Goal: Navigation & Orientation: Find specific page/section

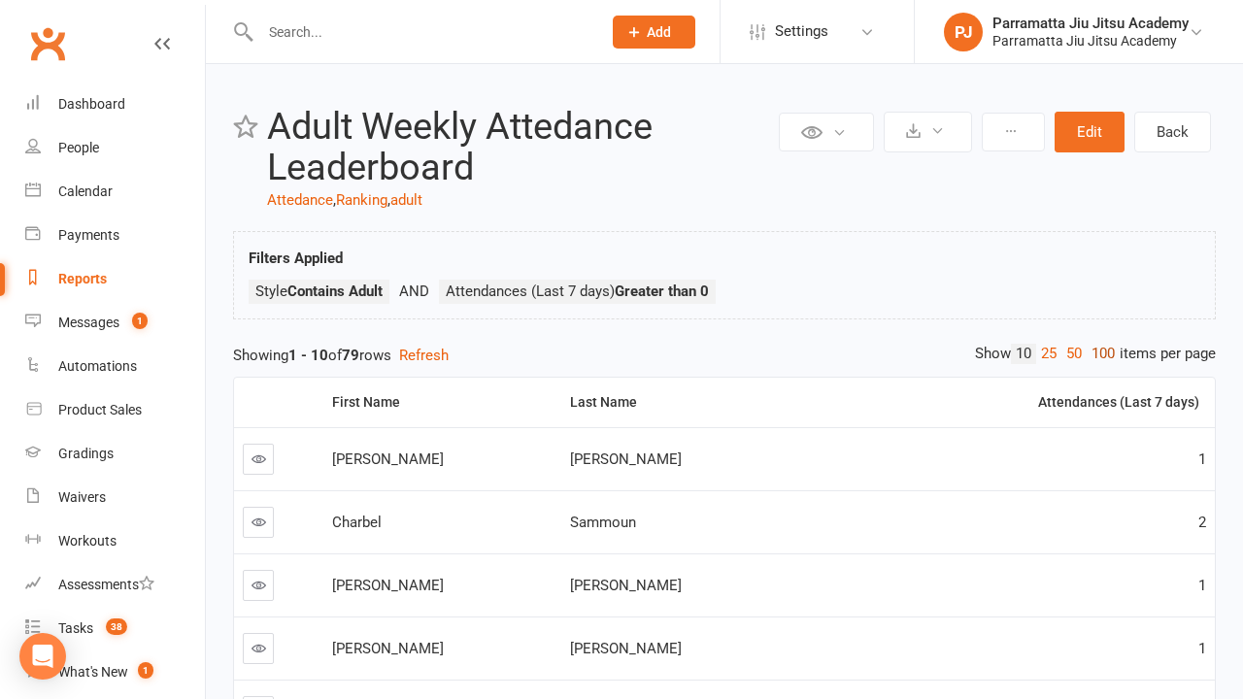
click at [1098, 353] on link "100" at bounding box center [1103, 354] width 33 height 20
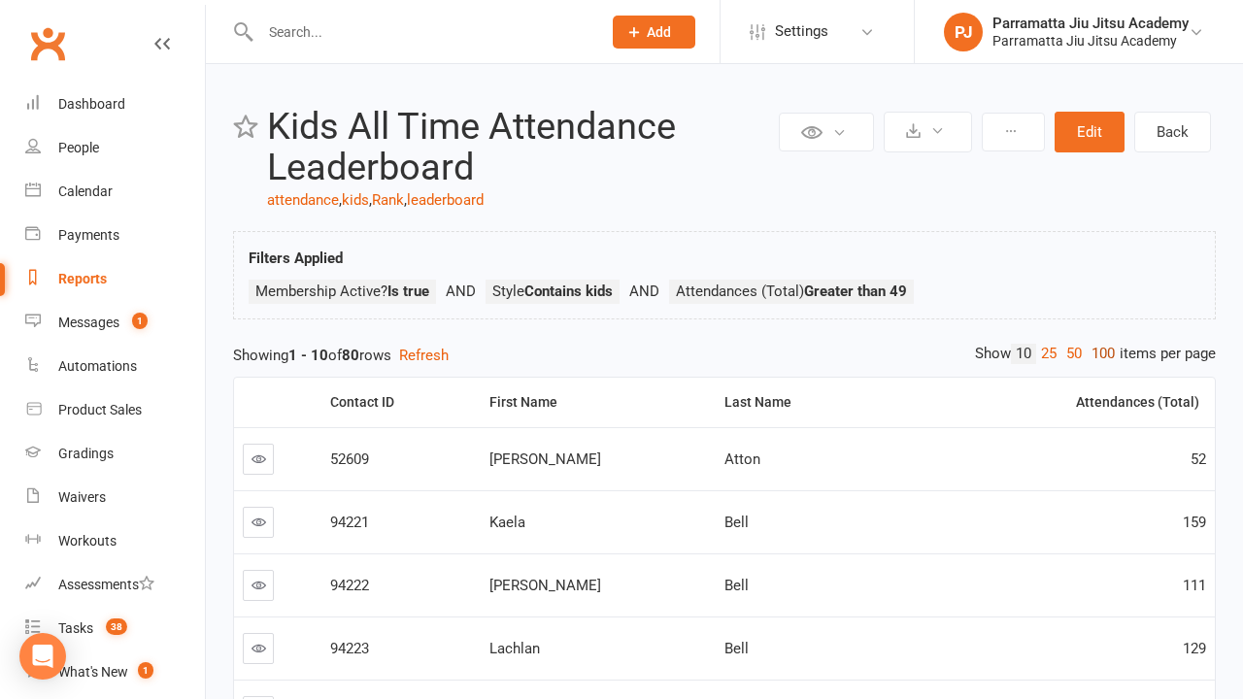
click at [1098, 353] on link "100" at bounding box center [1103, 354] width 33 height 20
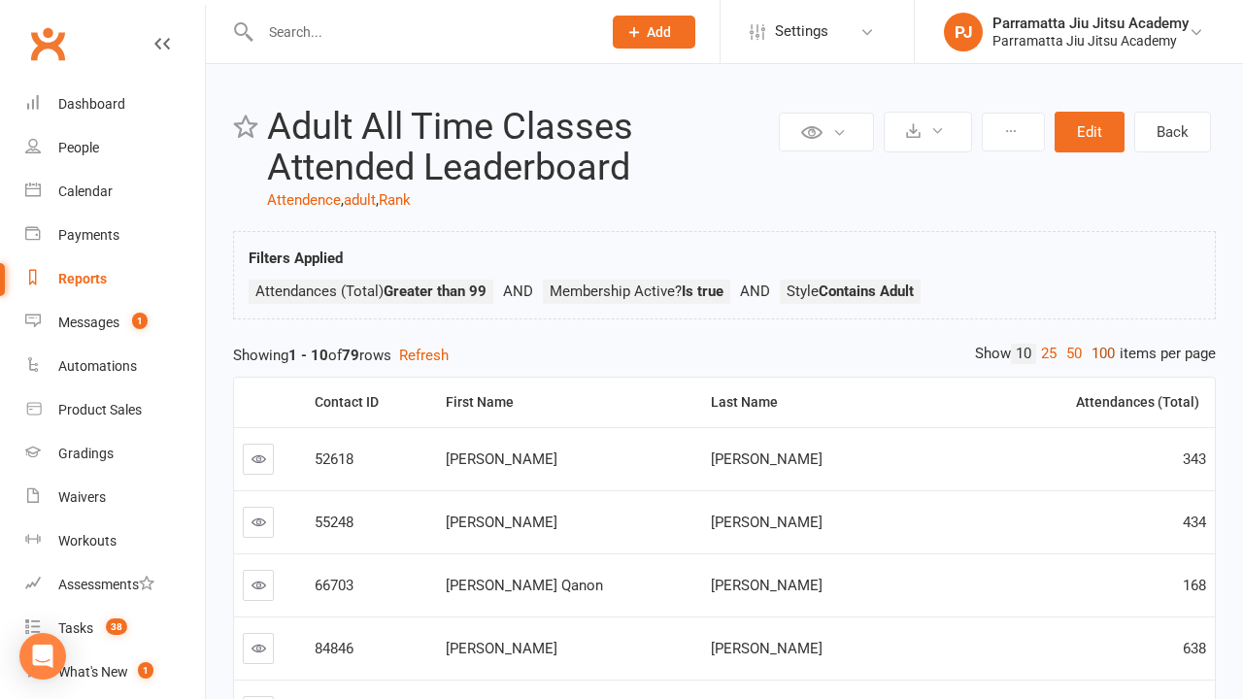
click at [1098, 353] on link "100" at bounding box center [1103, 354] width 33 height 20
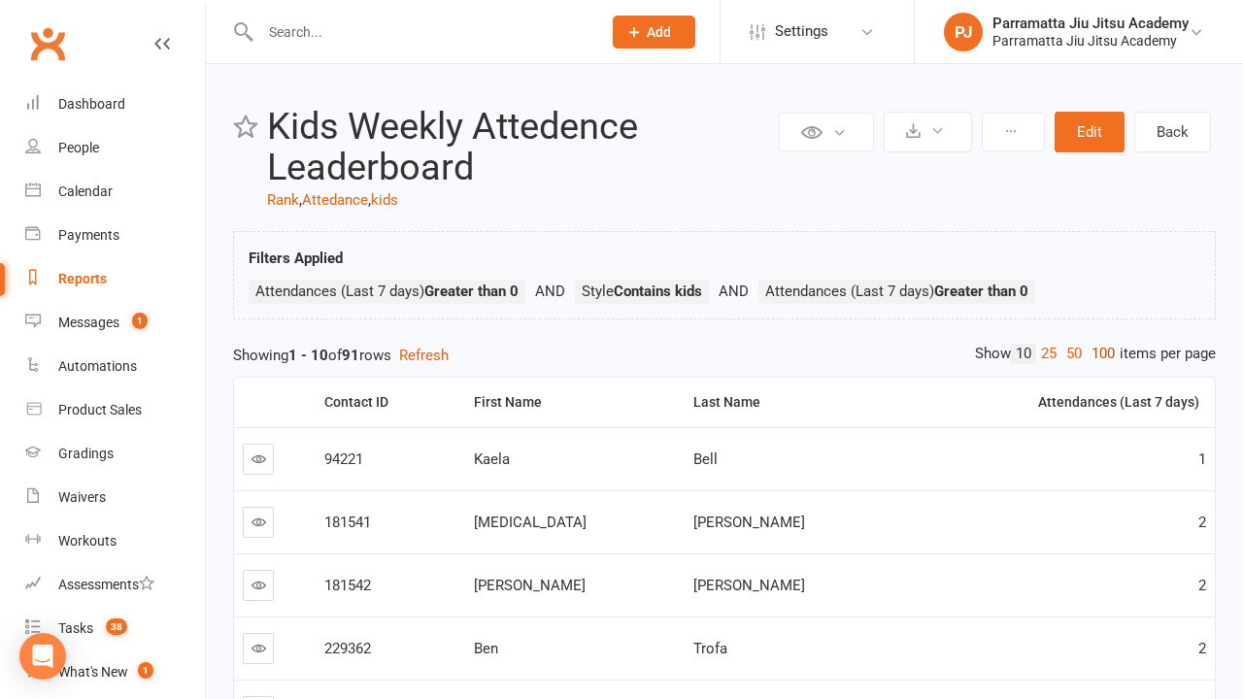
click at [1098, 353] on link "100" at bounding box center [1103, 354] width 33 height 20
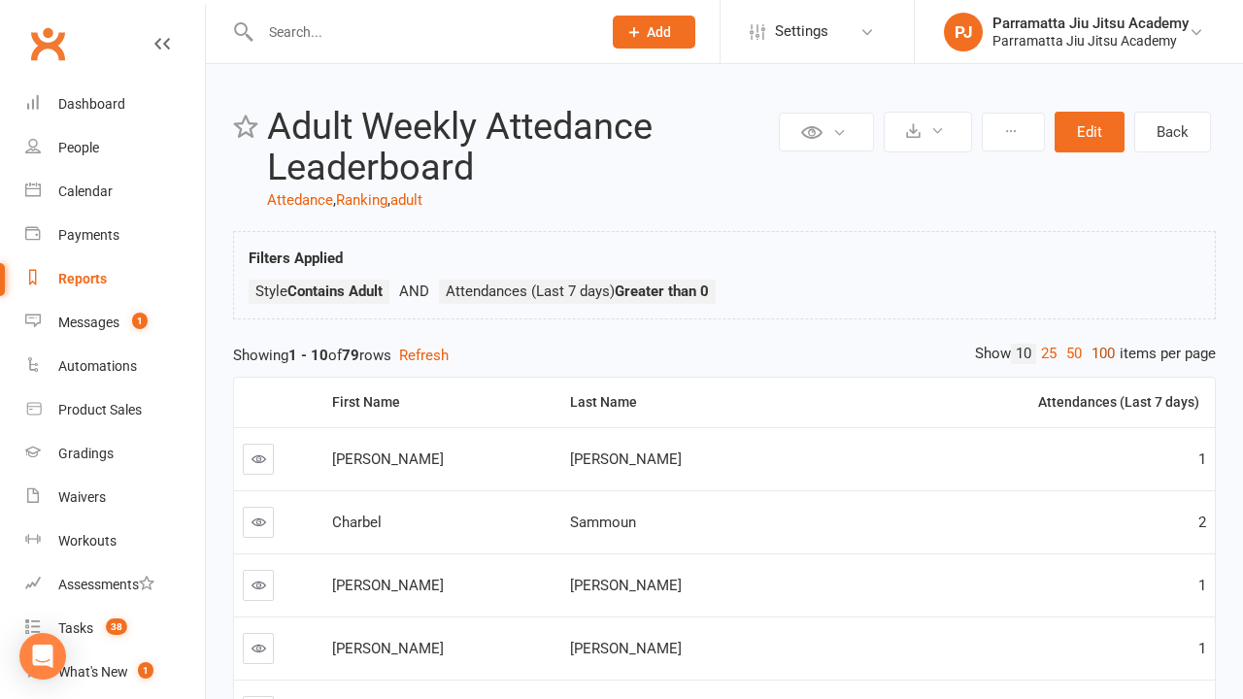
click at [1098, 353] on link "100" at bounding box center [1103, 354] width 33 height 20
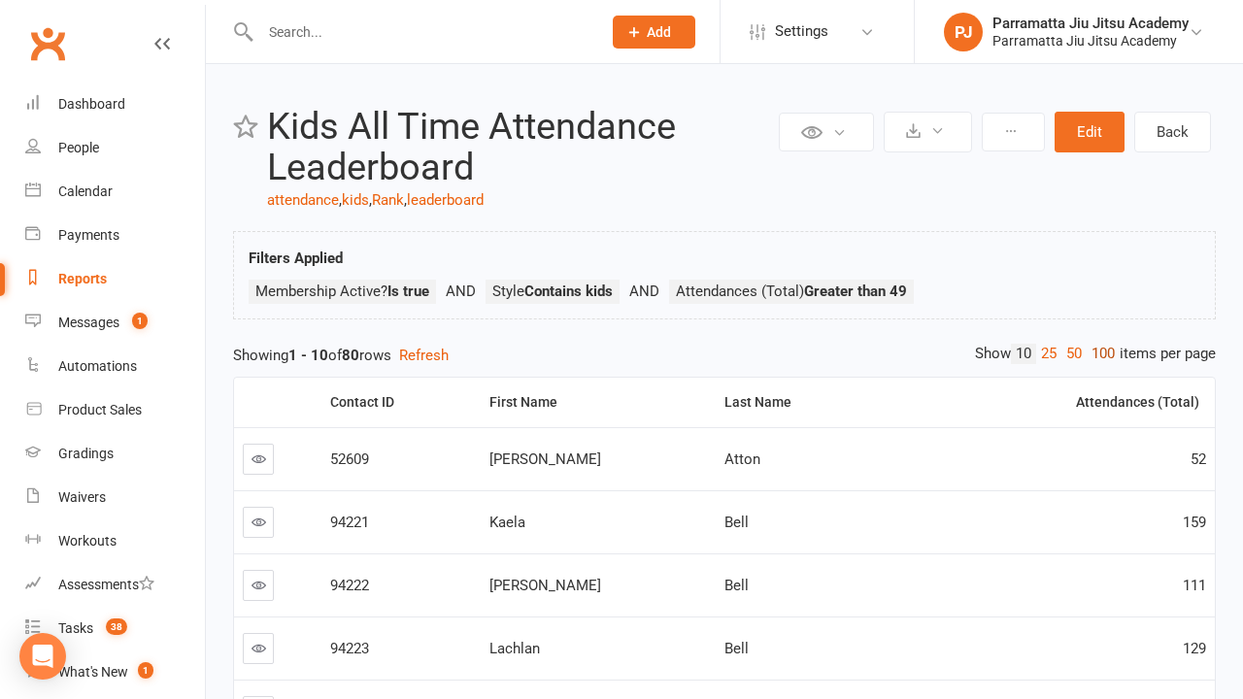
click at [1098, 353] on link "100" at bounding box center [1103, 354] width 33 height 20
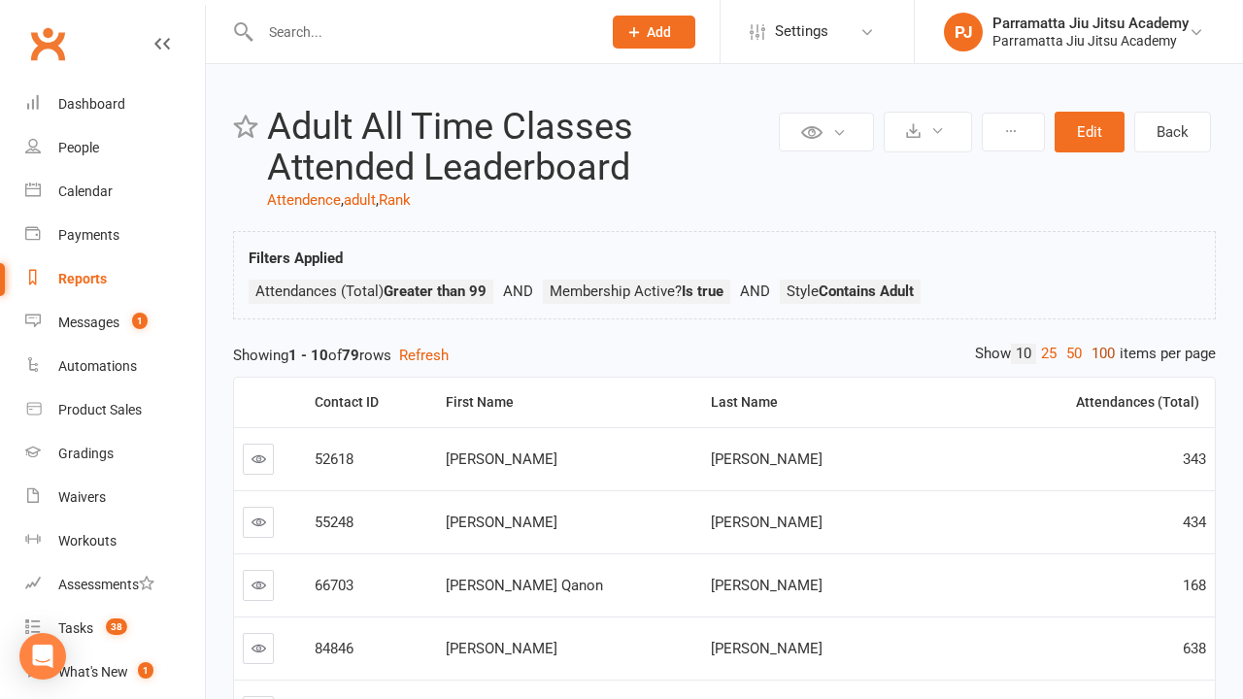
click at [1098, 353] on link "100" at bounding box center [1103, 354] width 33 height 20
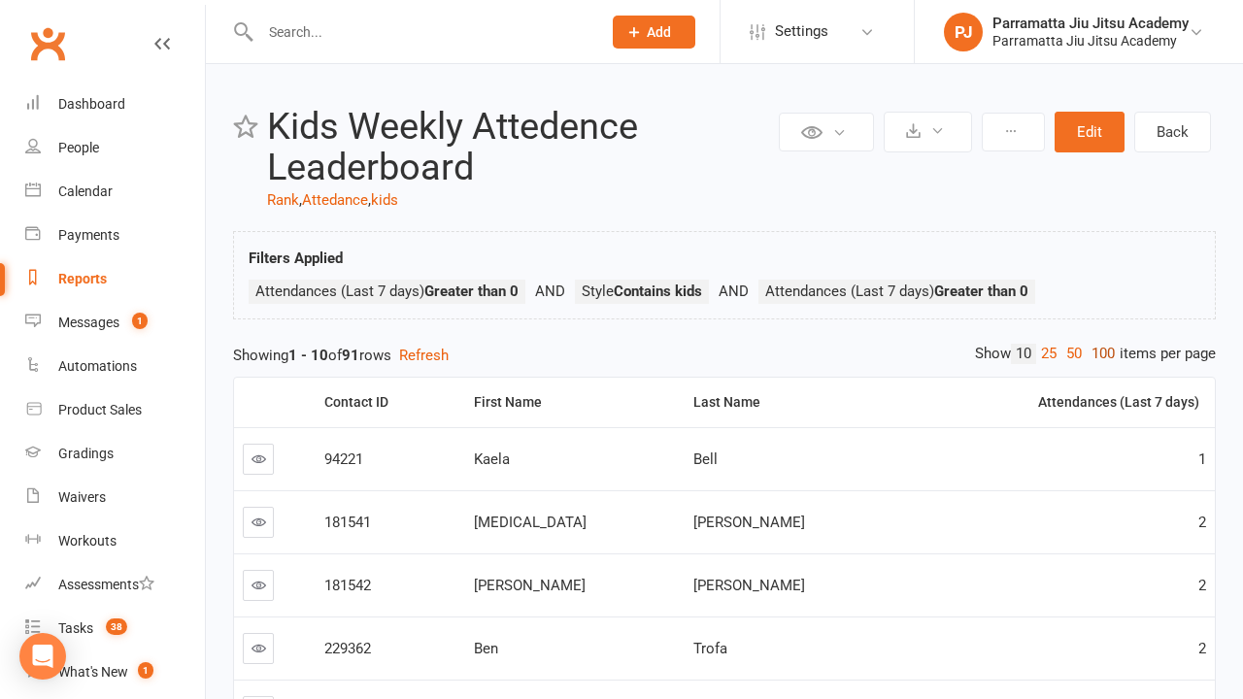
click at [1098, 353] on link "100" at bounding box center [1103, 354] width 33 height 20
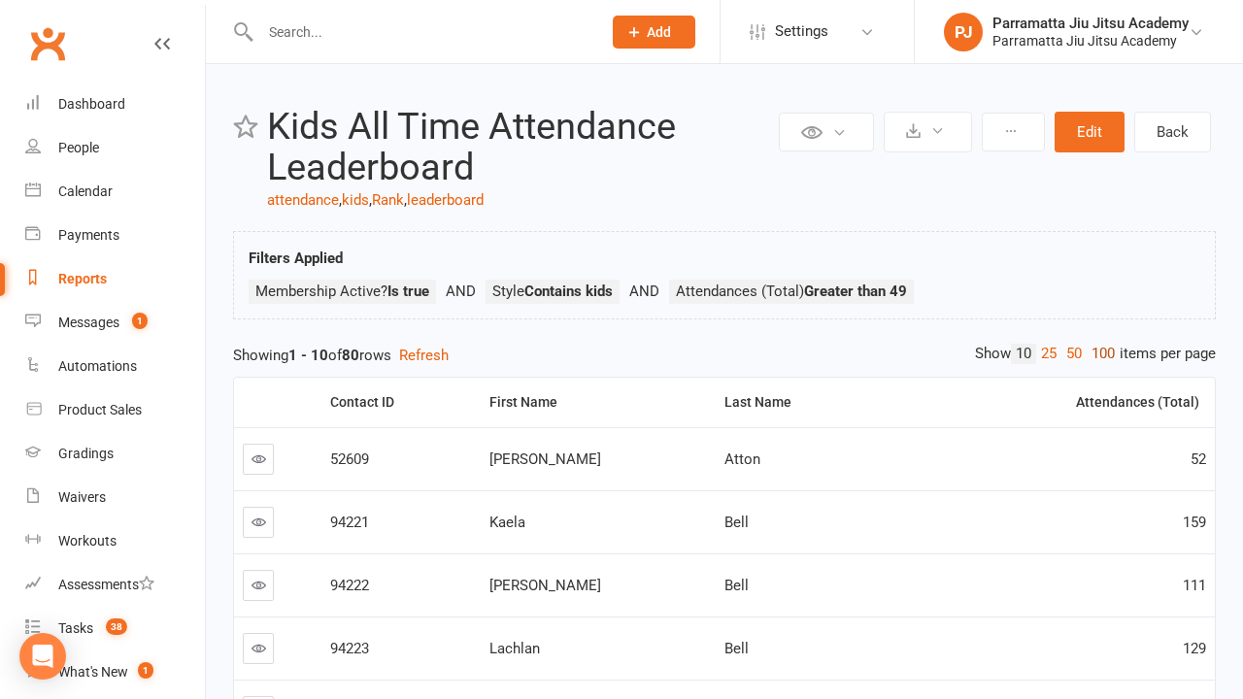
click at [1098, 353] on link "100" at bounding box center [1103, 354] width 33 height 20
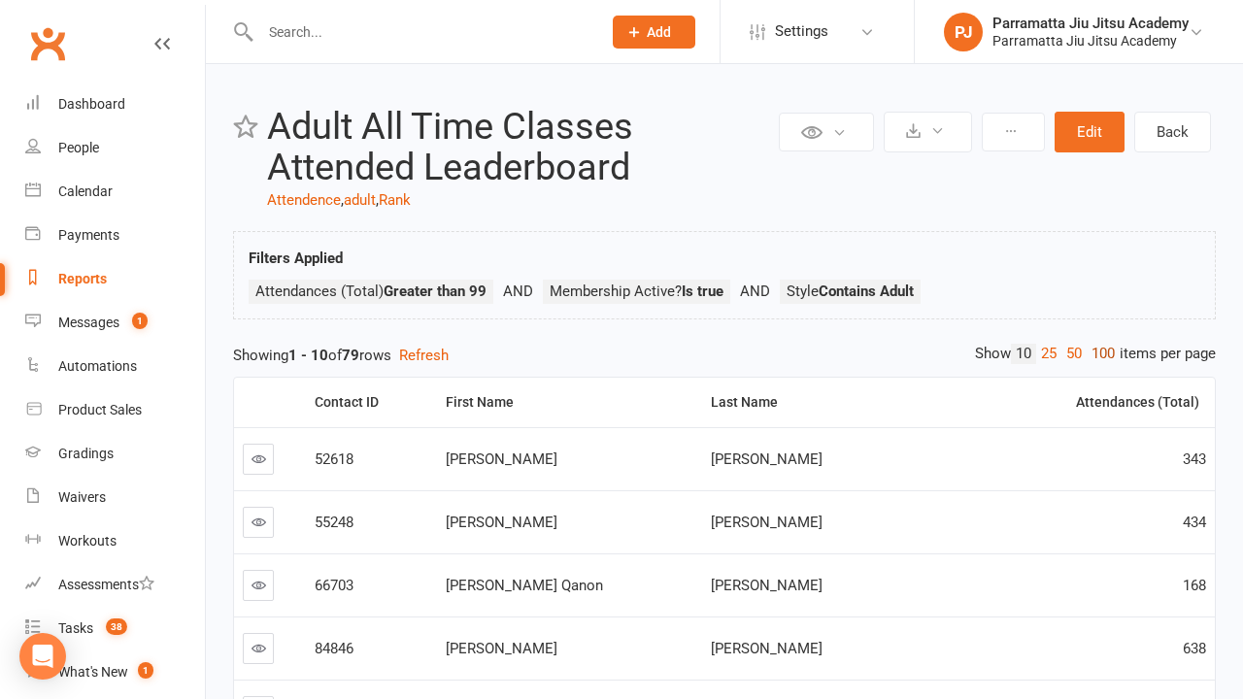
click at [1098, 353] on link "100" at bounding box center [1103, 354] width 33 height 20
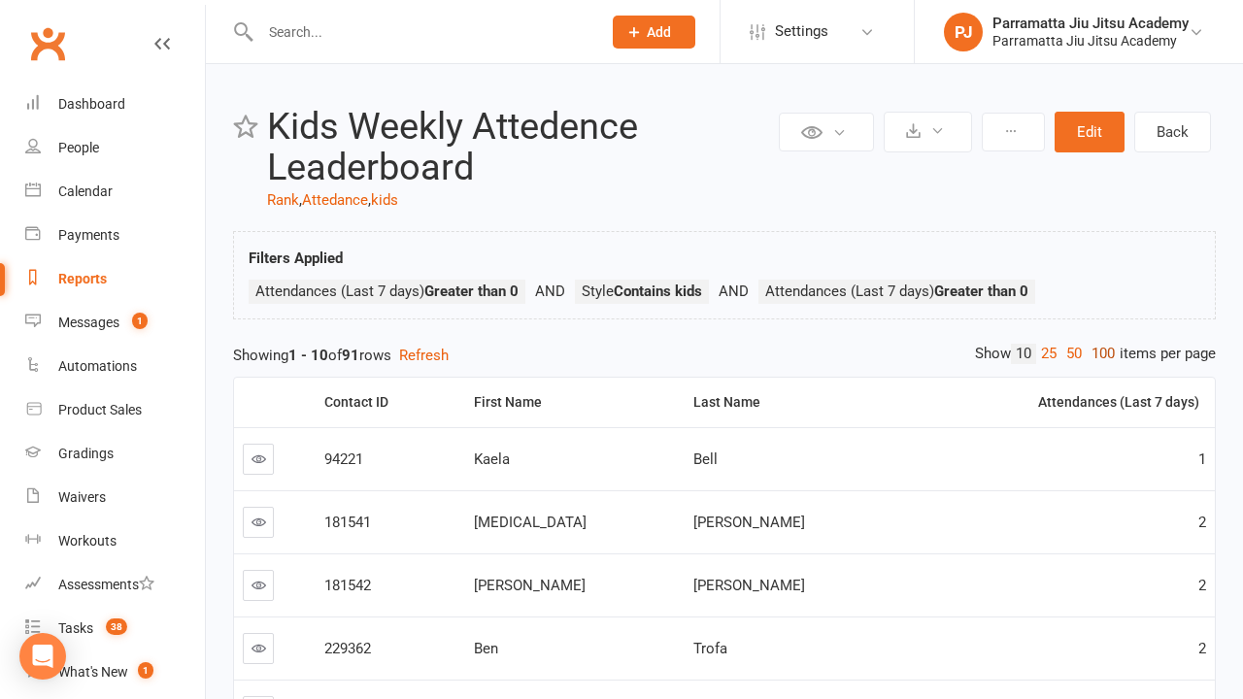
click at [1098, 353] on link "100" at bounding box center [1103, 354] width 33 height 20
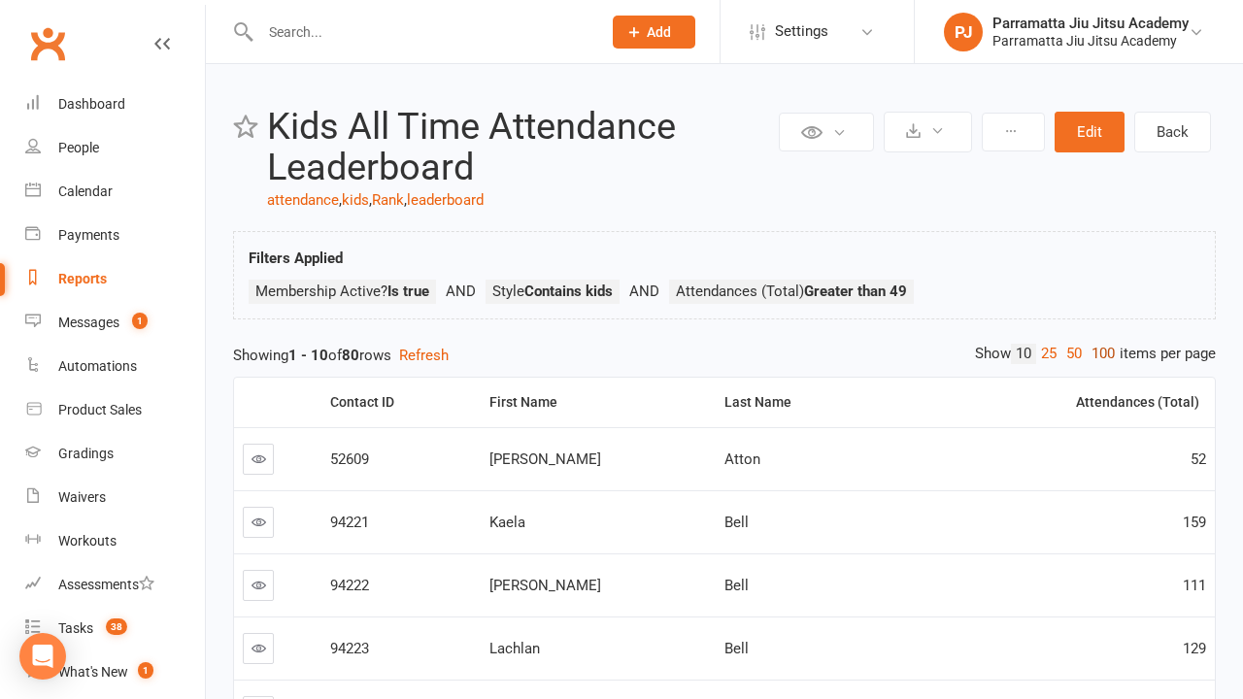
click at [1098, 353] on link "100" at bounding box center [1103, 354] width 33 height 20
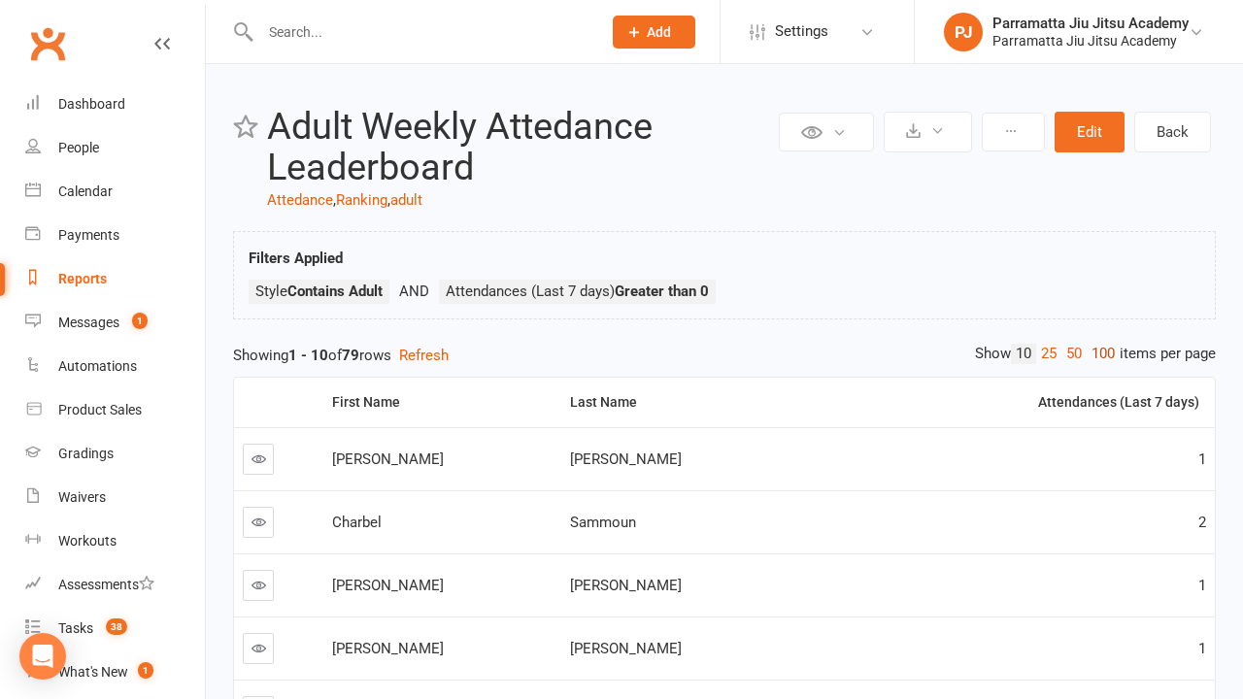
click at [1098, 353] on link "100" at bounding box center [1103, 354] width 33 height 20
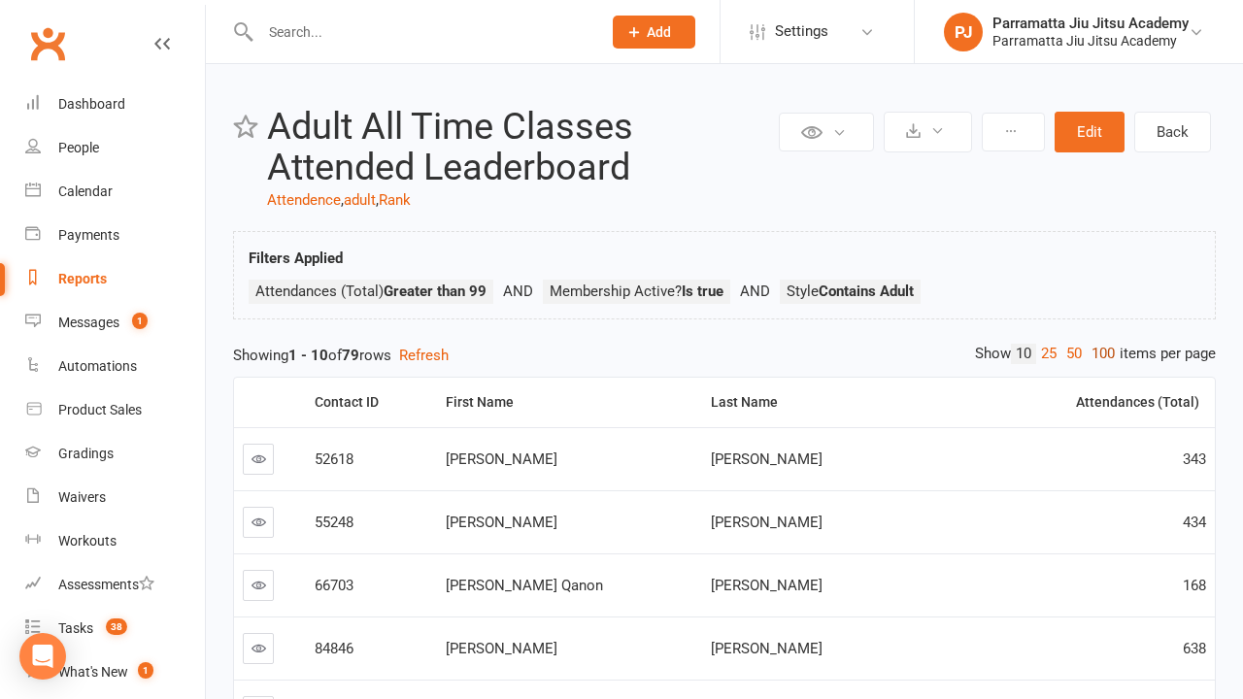
click at [1098, 353] on link "100" at bounding box center [1103, 354] width 33 height 20
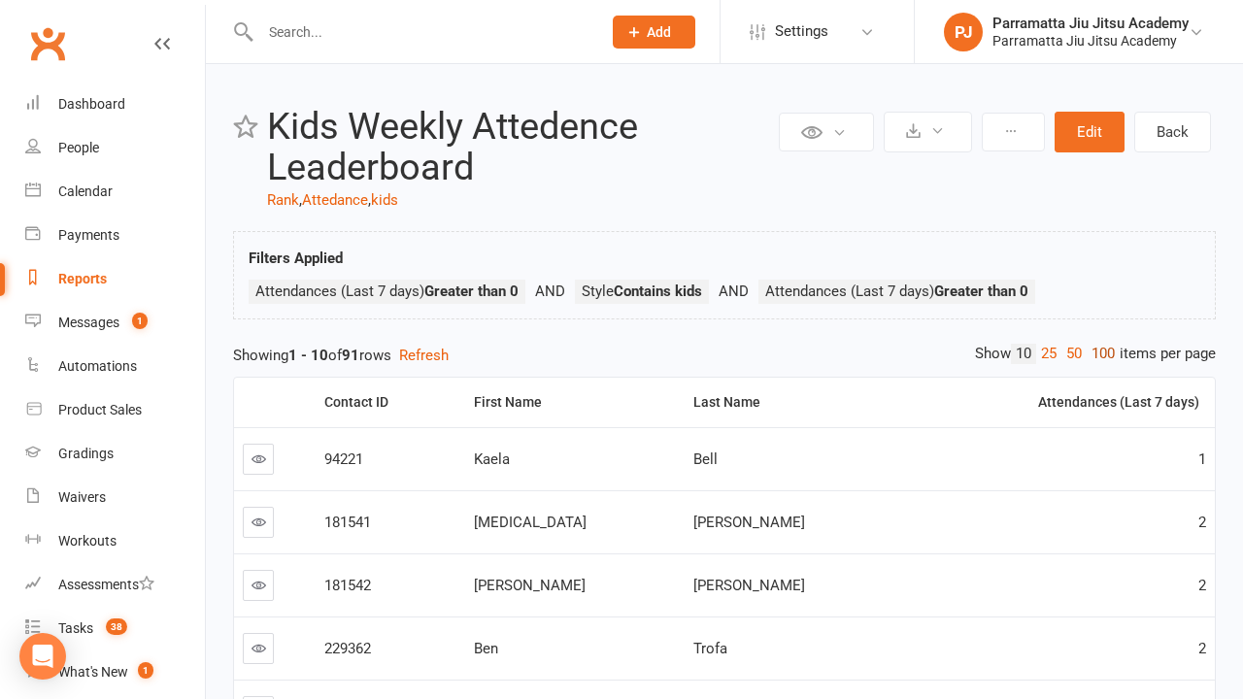
click at [1098, 353] on link "100" at bounding box center [1103, 354] width 33 height 20
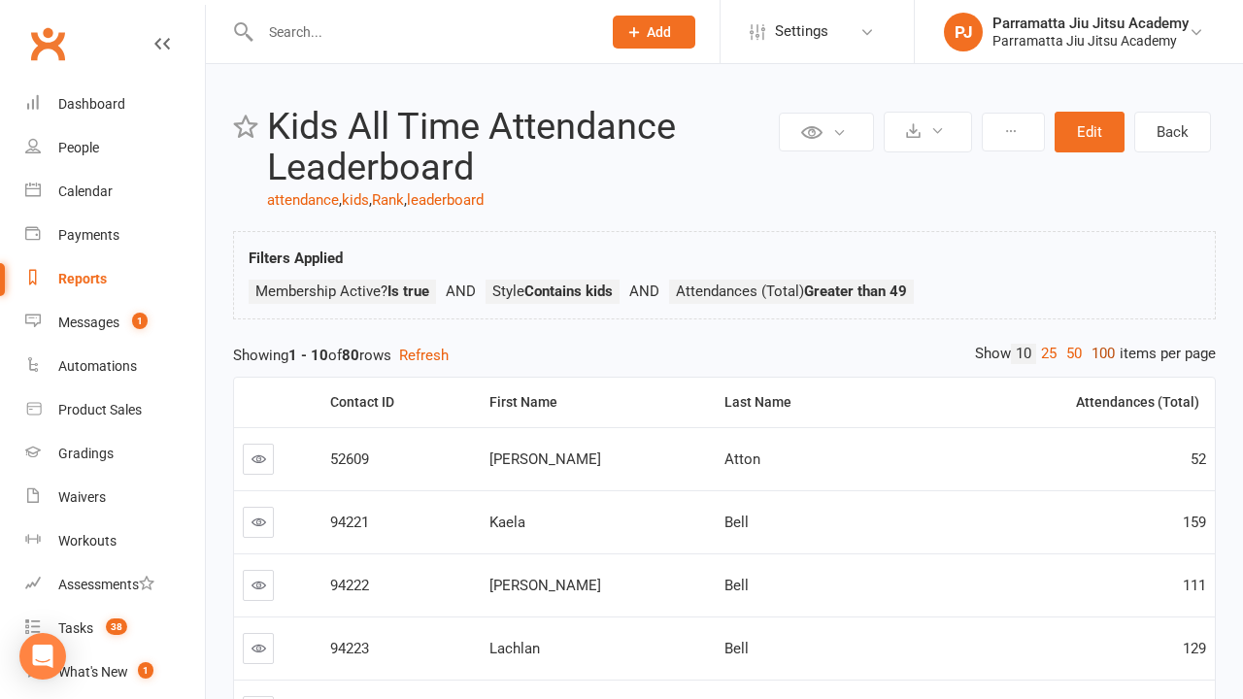
click at [1098, 353] on link "100" at bounding box center [1103, 354] width 33 height 20
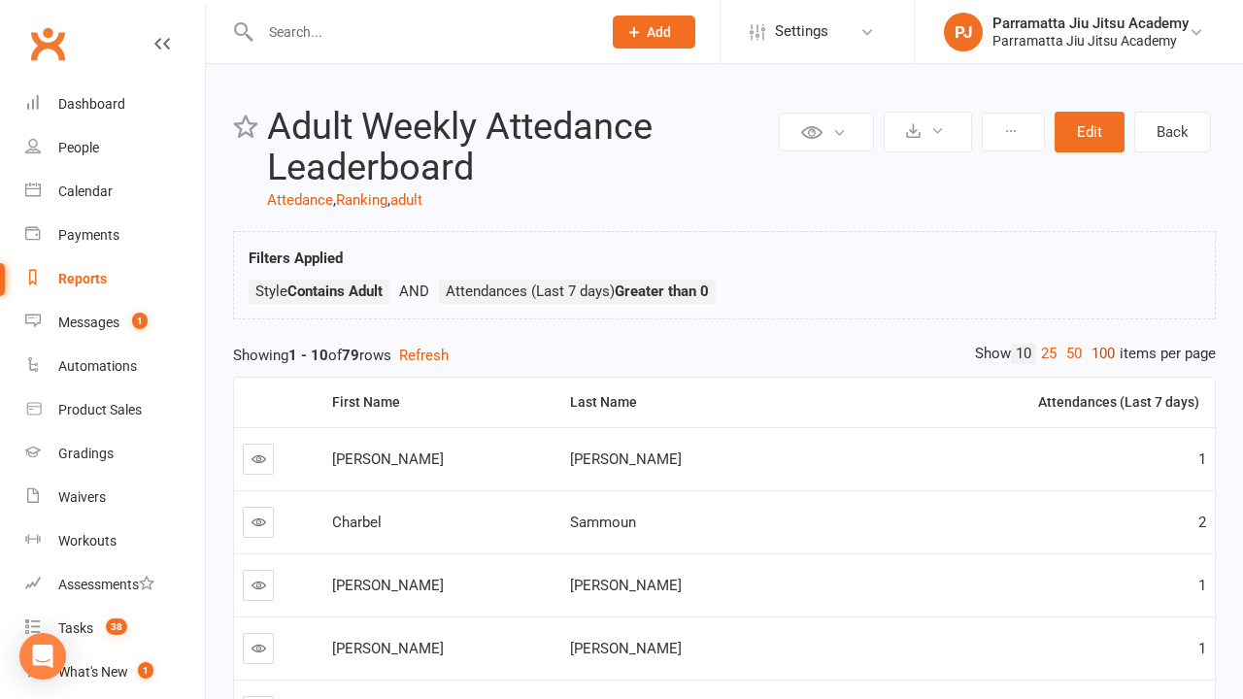
click at [1098, 353] on link "100" at bounding box center [1103, 354] width 33 height 20
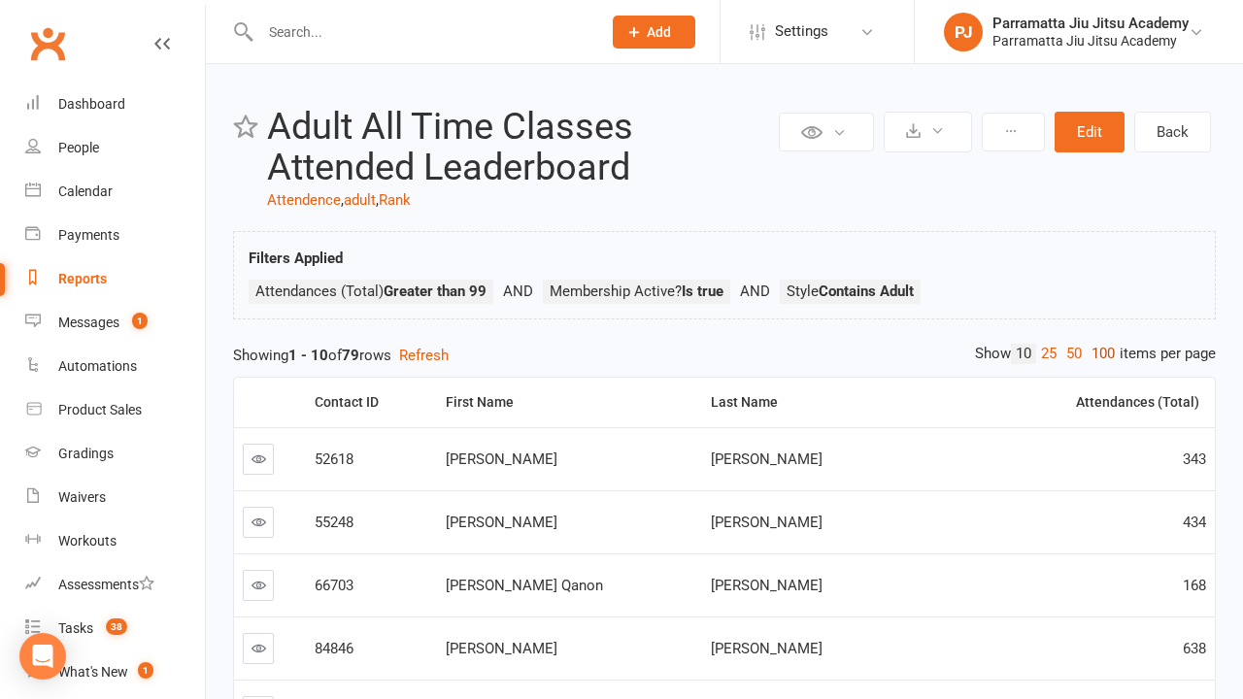
click at [1098, 353] on link "100" at bounding box center [1103, 354] width 33 height 20
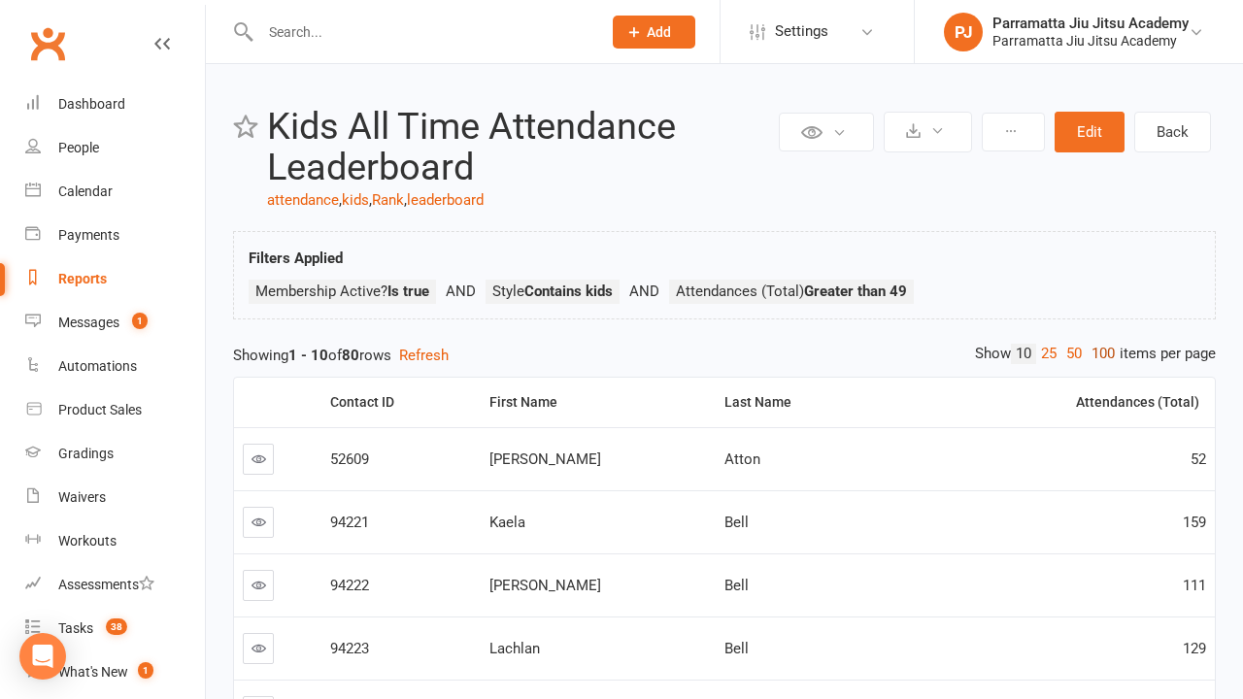
click at [1098, 353] on link "100" at bounding box center [1103, 354] width 33 height 20
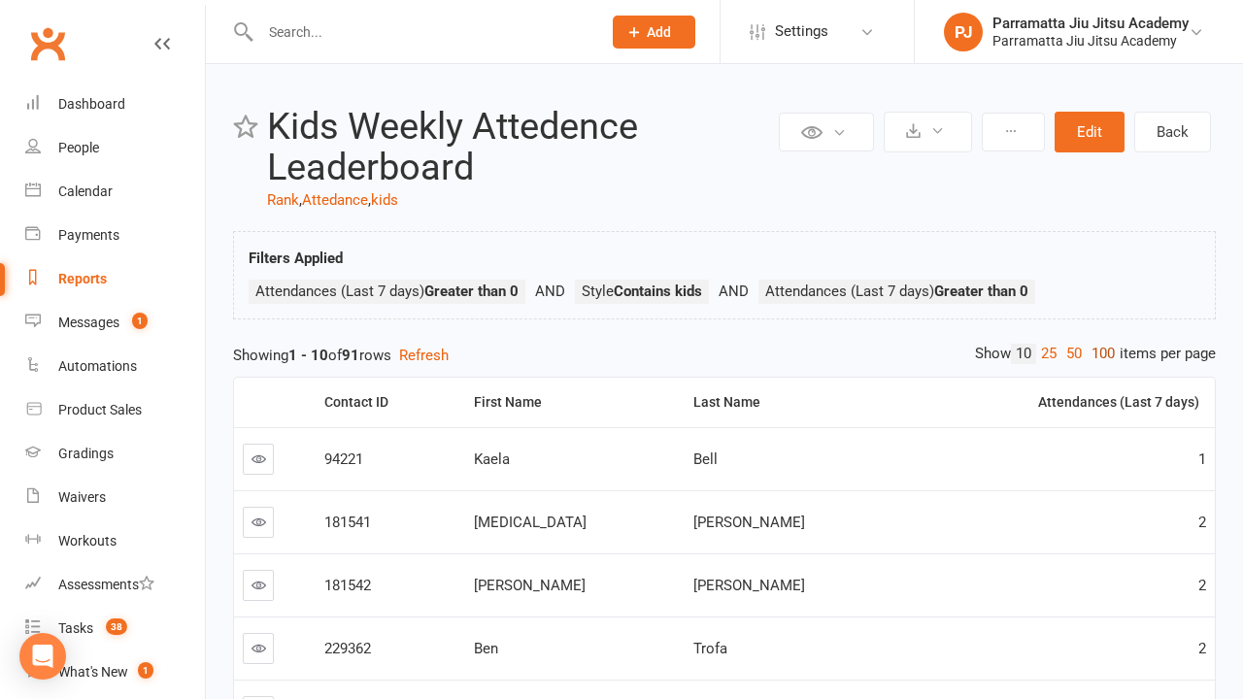
click at [1098, 353] on link "100" at bounding box center [1103, 354] width 33 height 20
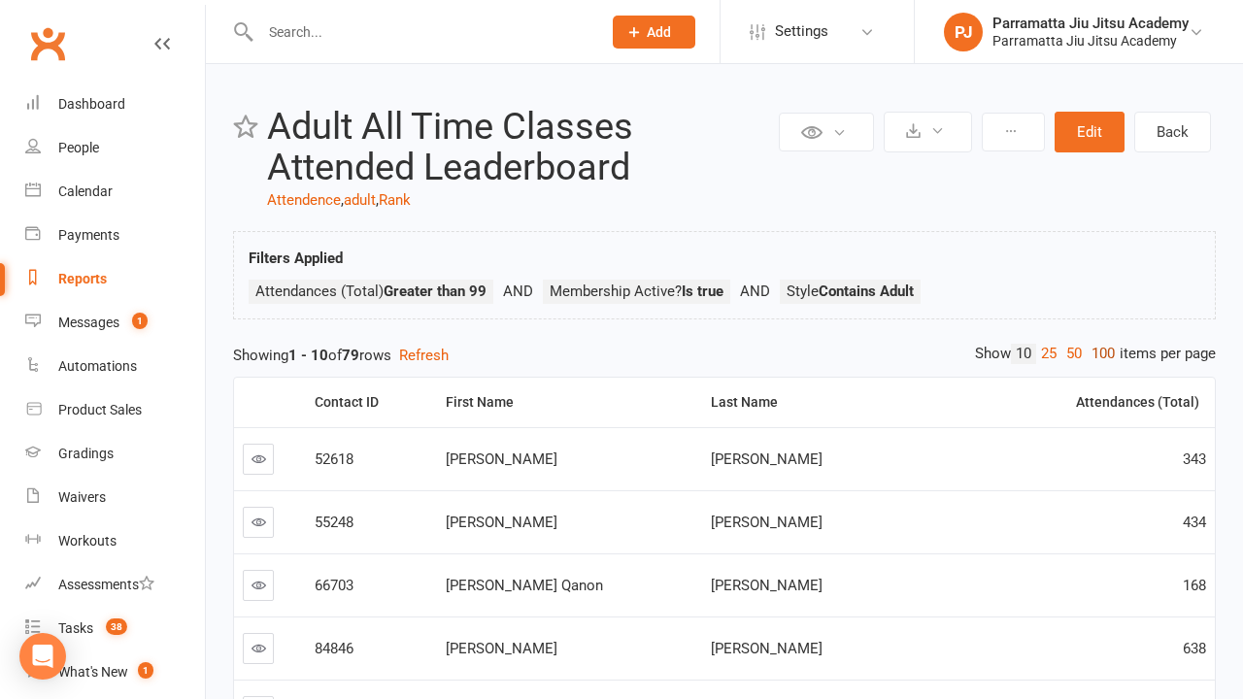
click at [1098, 353] on link "100" at bounding box center [1103, 354] width 33 height 20
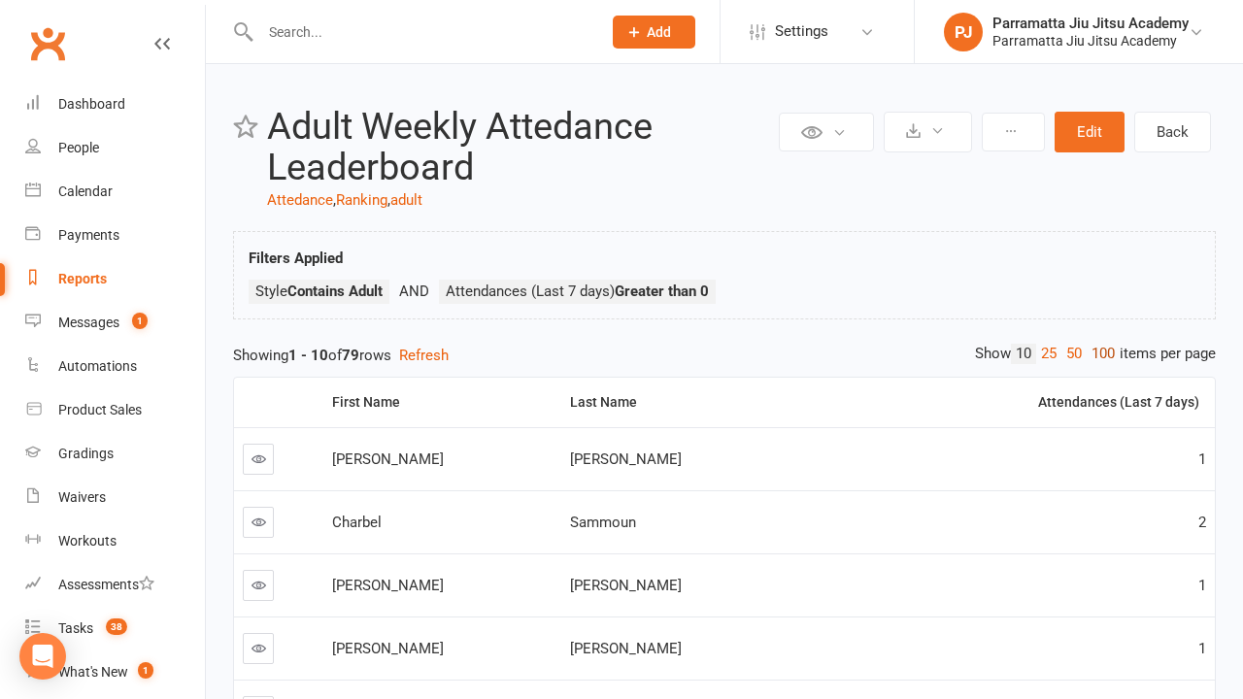
click at [1098, 353] on link "100" at bounding box center [1103, 354] width 33 height 20
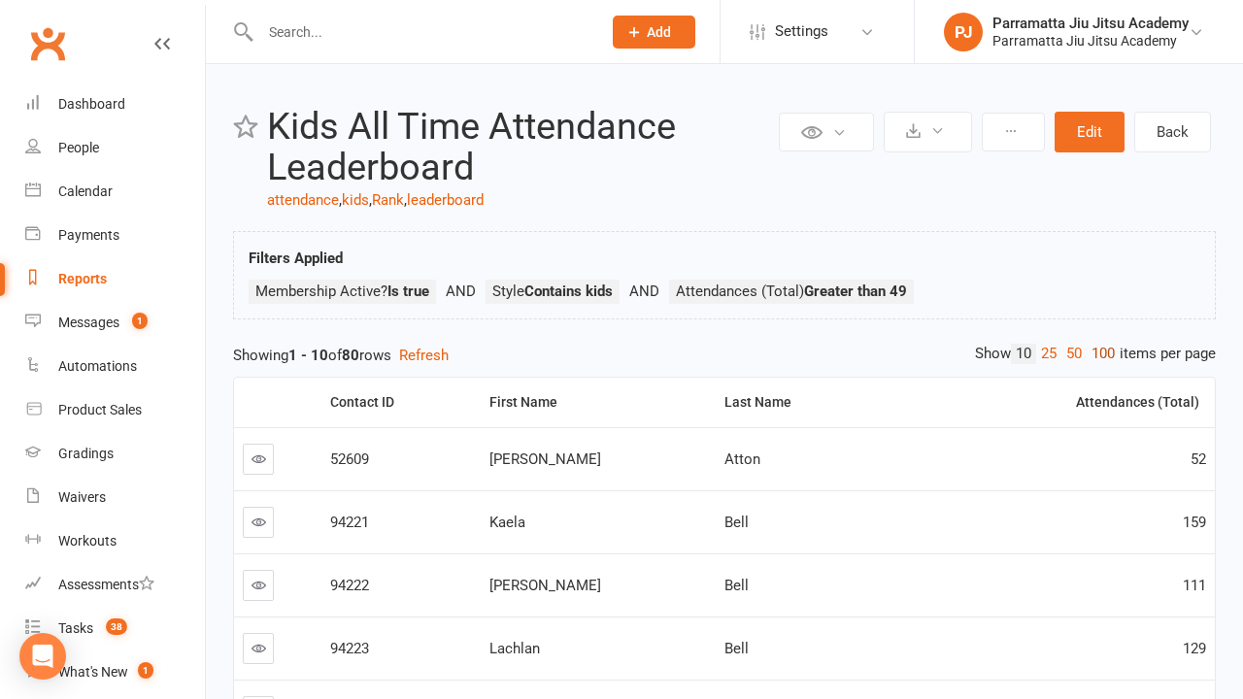
click at [1098, 353] on link "100" at bounding box center [1103, 354] width 33 height 20
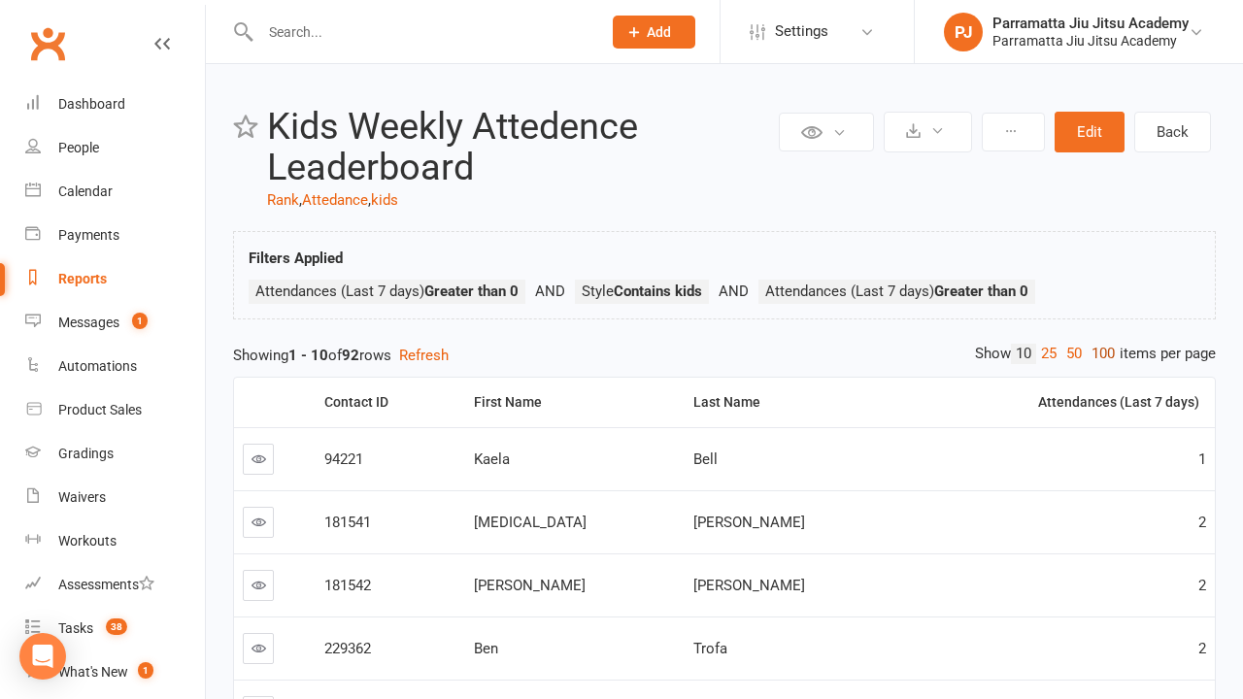
click at [1098, 353] on link "100" at bounding box center [1103, 354] width 33 height 20
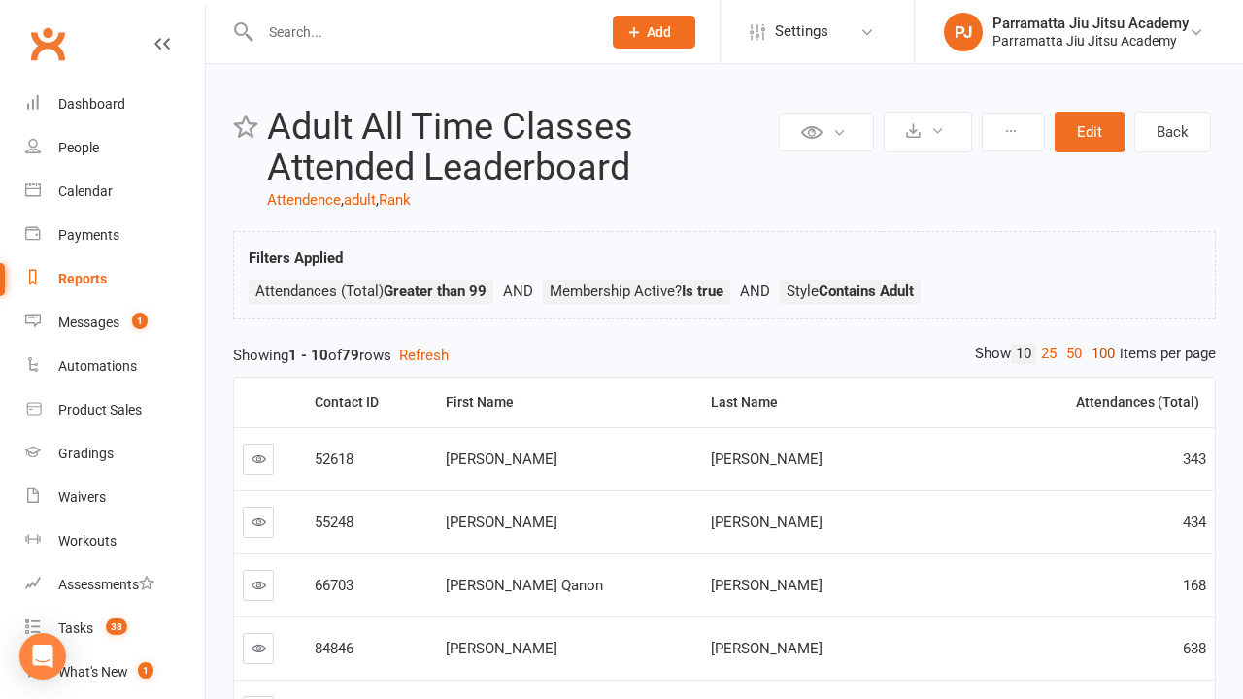
click at [1098, 353] on link "100" at bounding box center [1103, 354] width 33 height 20
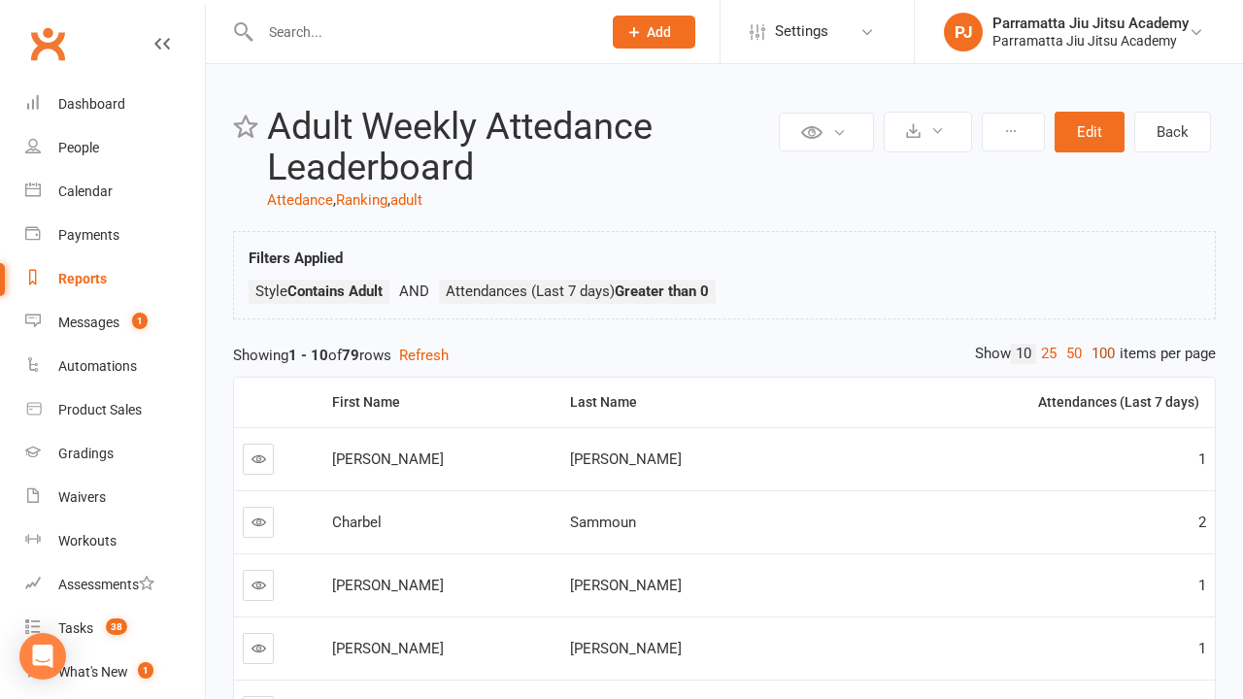
click at [1098, 353] on link "100" at bounding box center [1103, 354] width 33 height 20
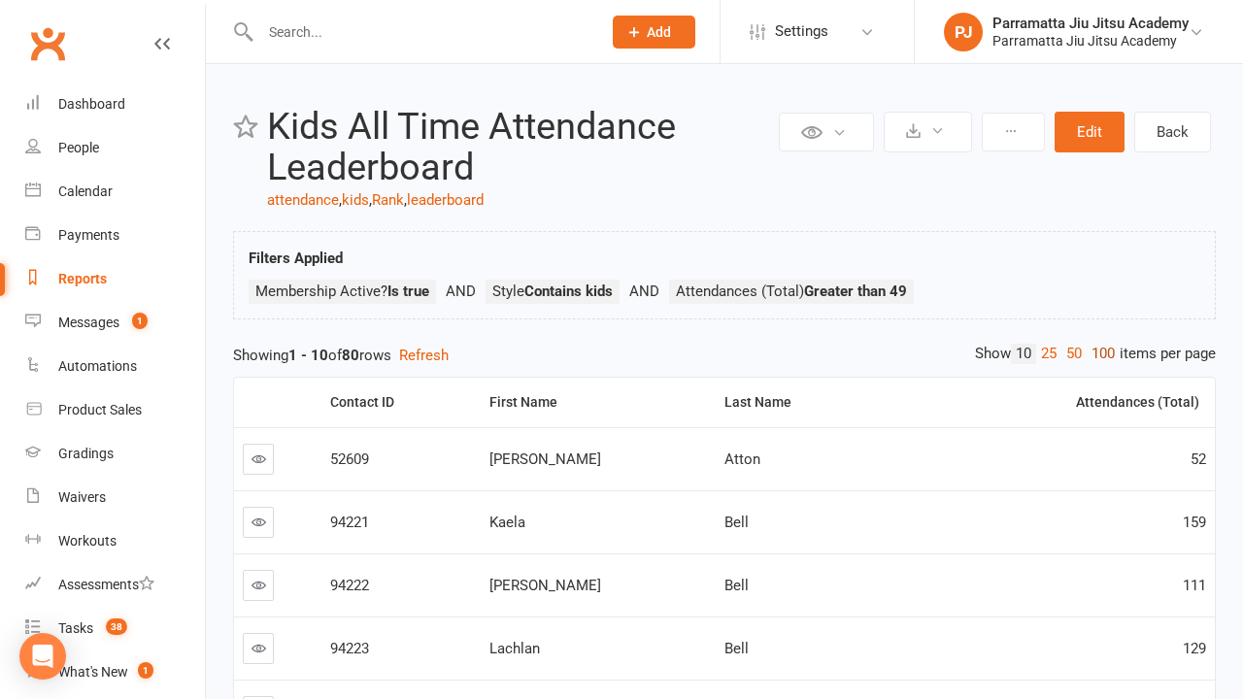
click at [1098, 353] on link "100" at bounding box center [1103, 354] width 33 height 20
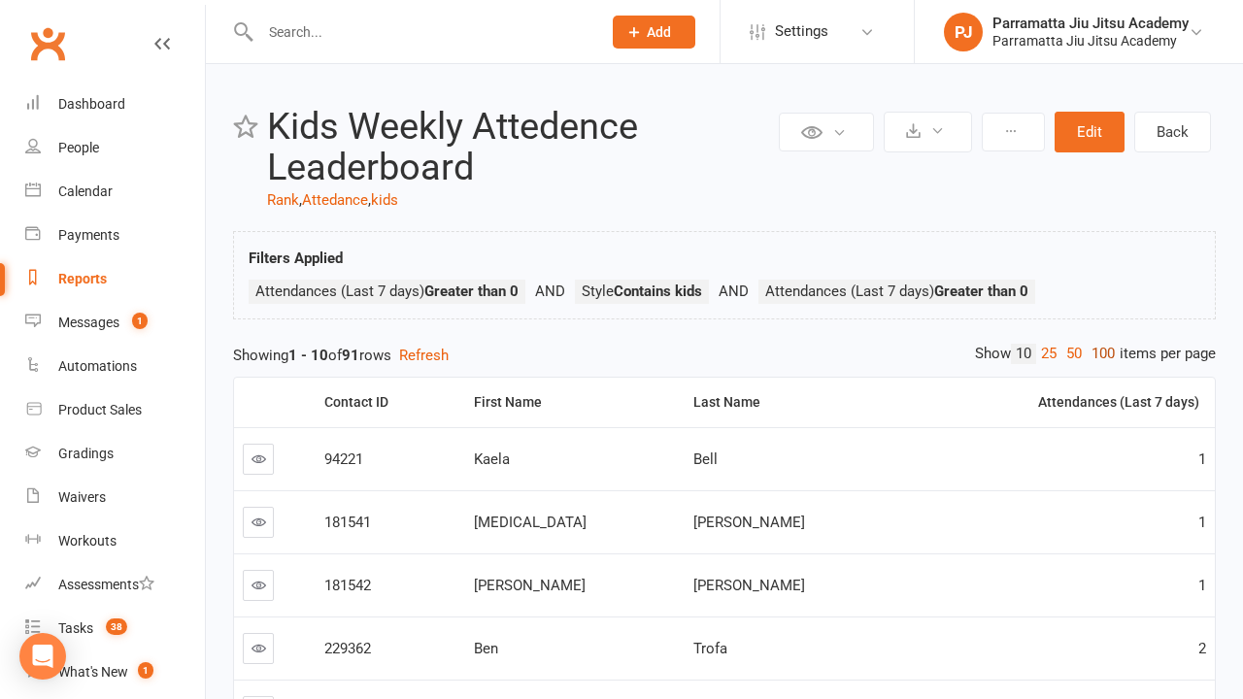
click at [1098, 353] on link "100" at bounding box center [1103, 354] width 33 height 20
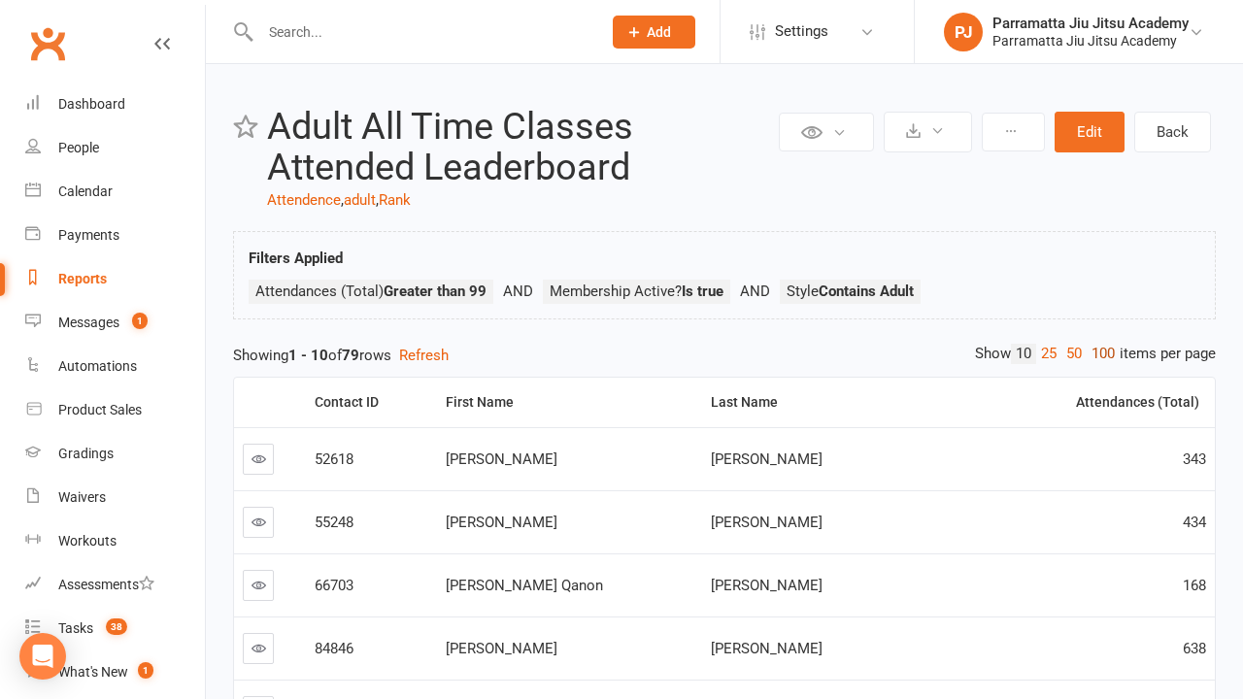
click at [1098, 353] on link "100" at bounding box center [1103, 354] width 33 height 20
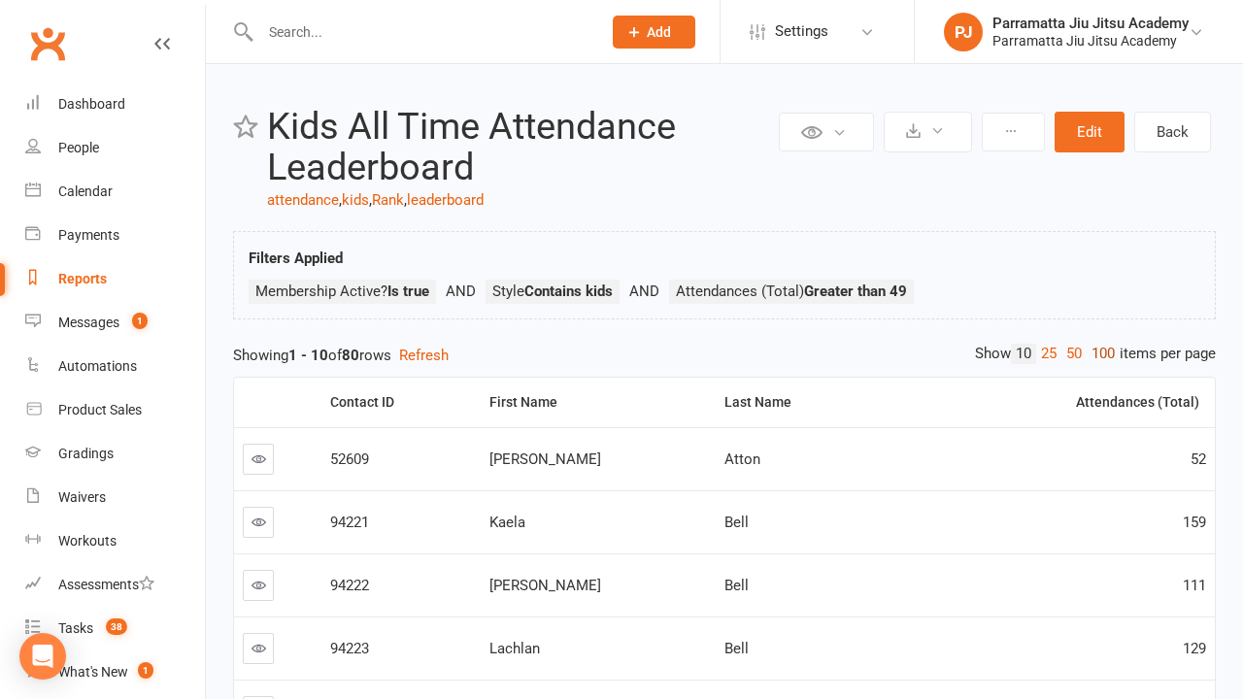
click at [1098, 353] on link "100" at bounding box center [1103, 354] width 33 height 20
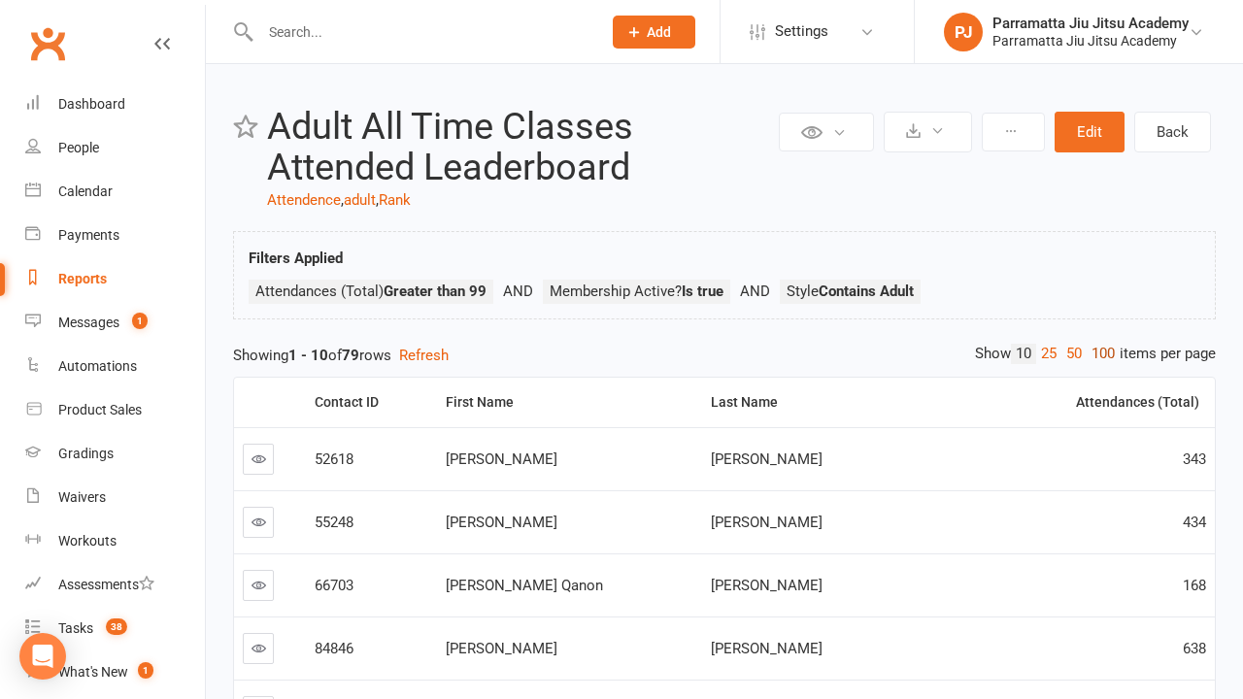
click at [1098, 353] on link "100" at bounding box center [1103, 354] width 33 height 20
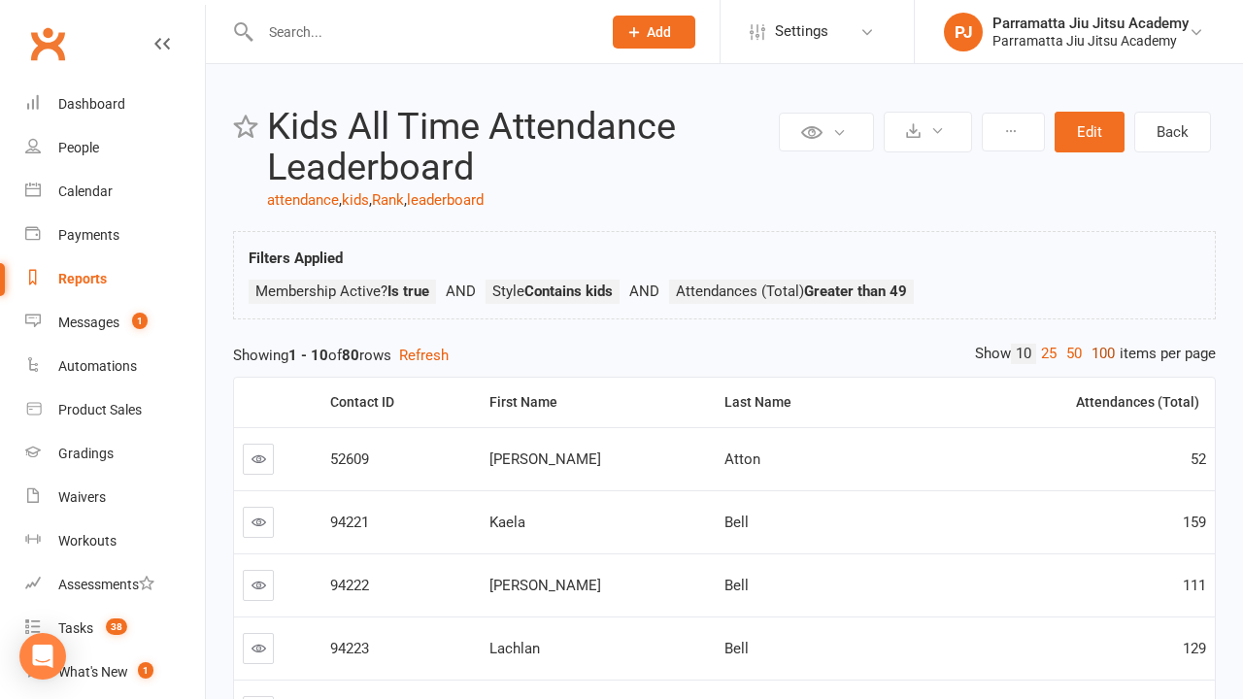
click at [1098, 353] on link "100" at bounding box center [1103, 354] width 33 height 20
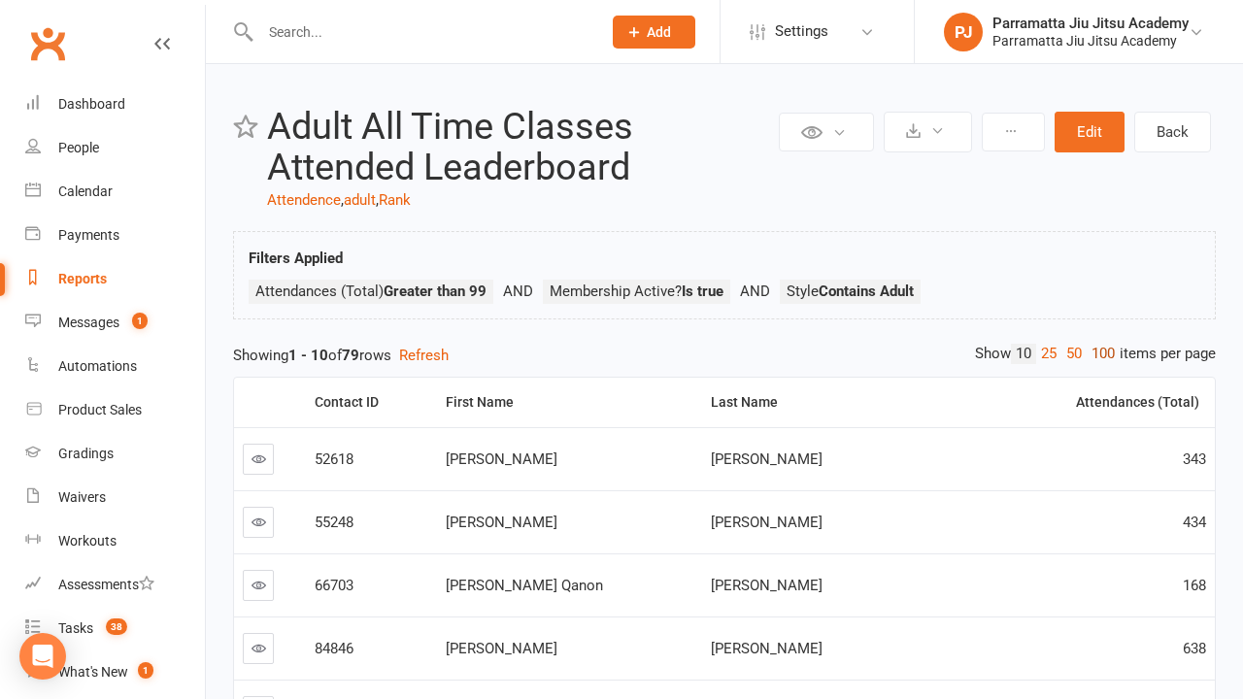
click at [1098, 353] on link "100" at bounding box center [1103, 354] width 33 height 20
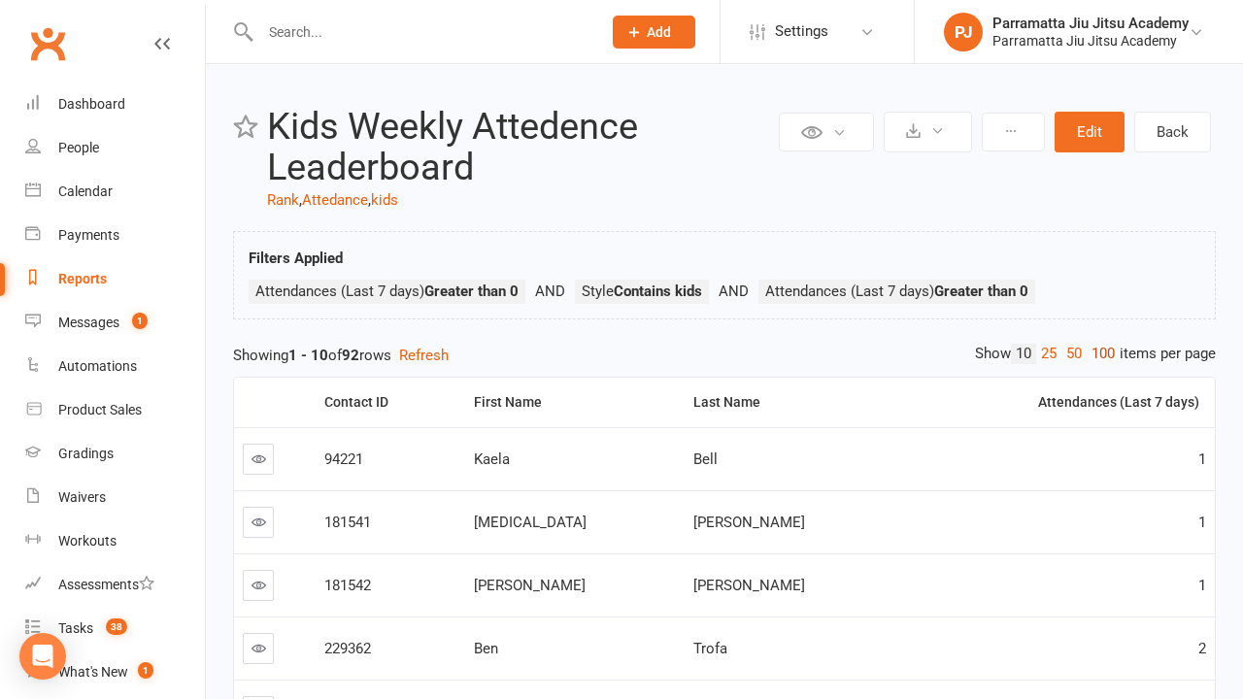
click at [1098, 353] on link "100" at bounding box center [1103, 354] width 33 height 20
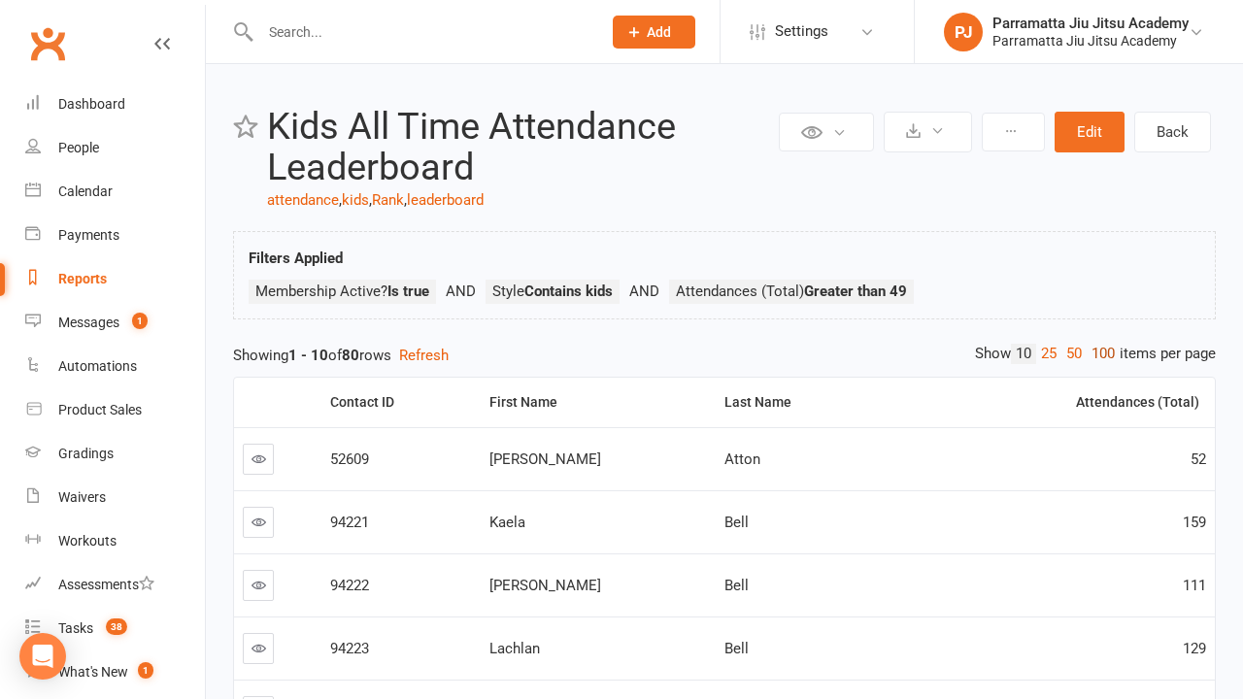
click at [1098, 353] on link "100" at bounding box center [1103, 354] width 33 height 20
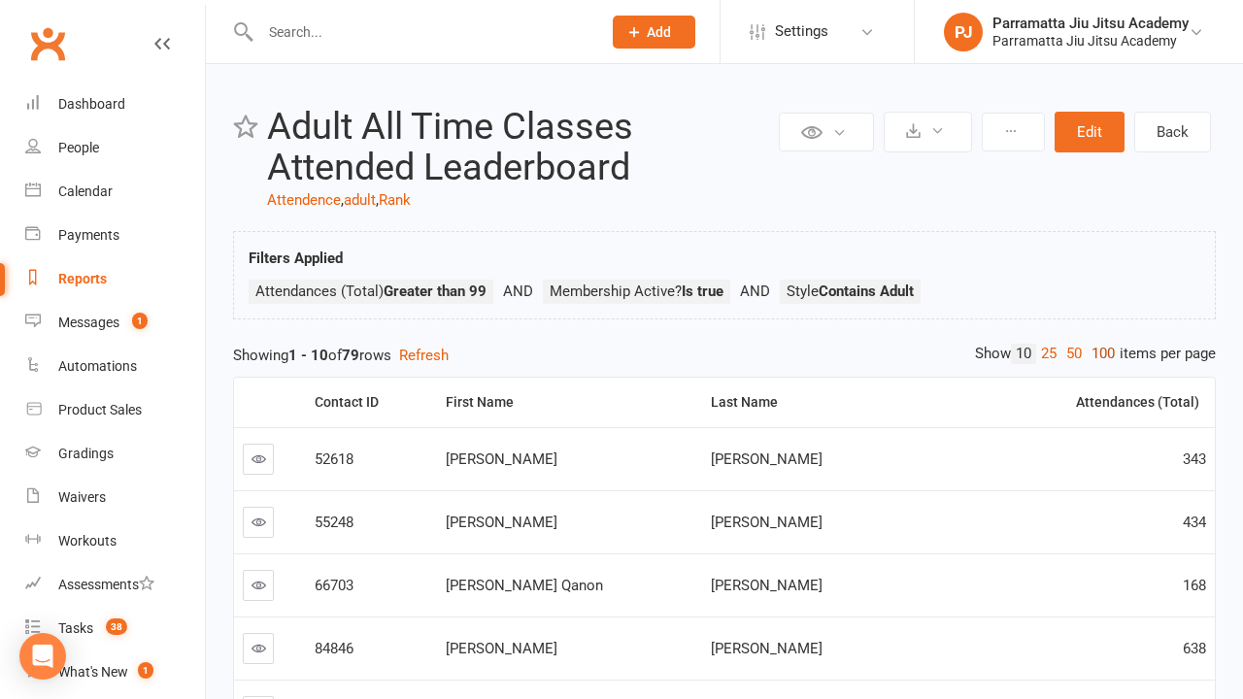
click at [1098, 353] on link "100" at bounding box center [1103, 354] width 33 height 20
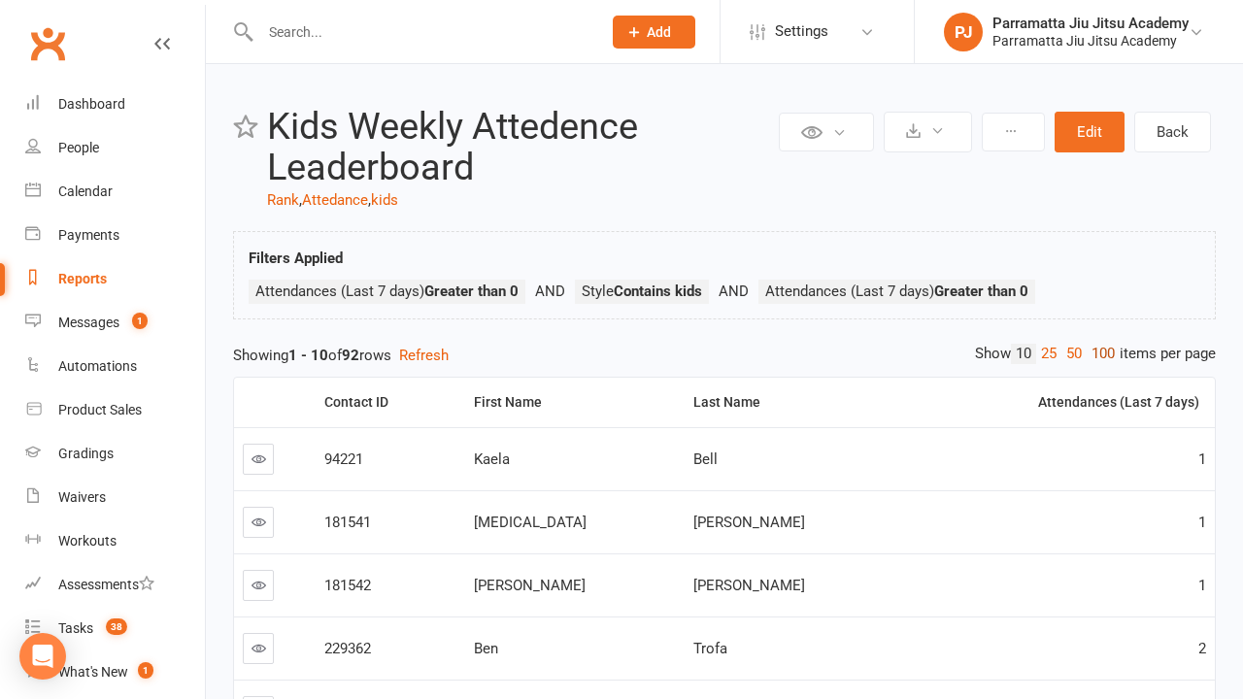
click at [1098, 353] on link "100" at bounding box center [1103, 354] width 33 height 20
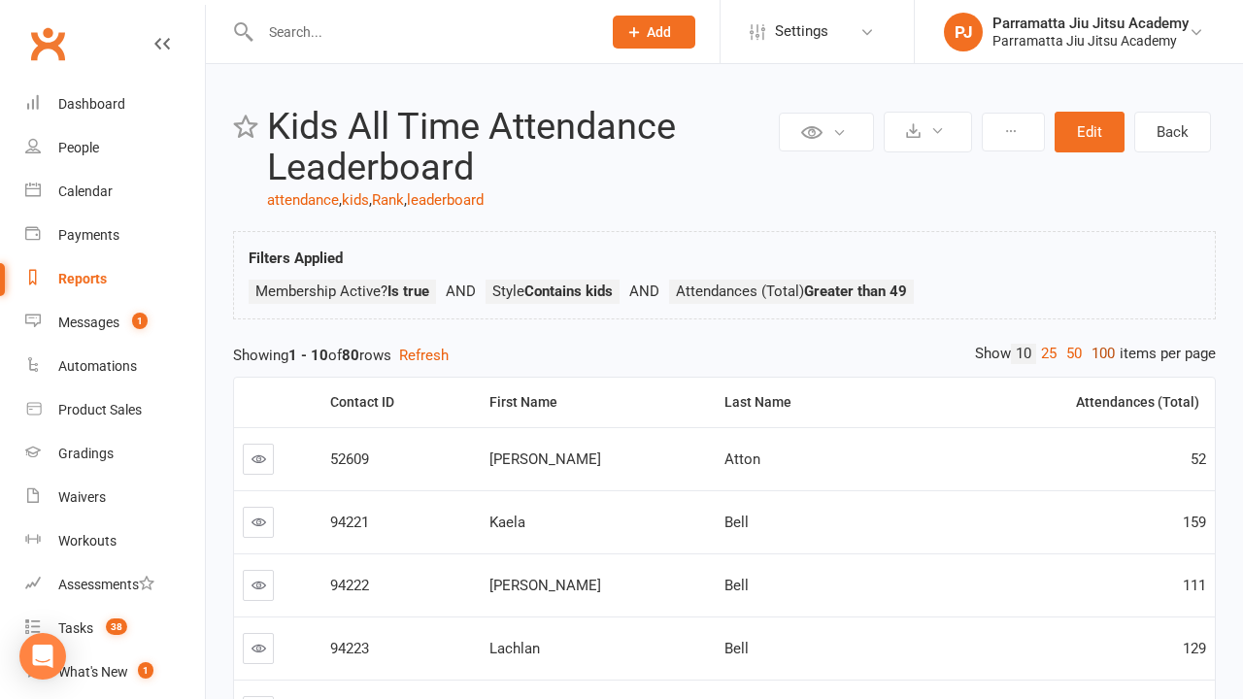
click at [1098, 353] on link "100" at bounding box center [1103, 354] width 33 height 20
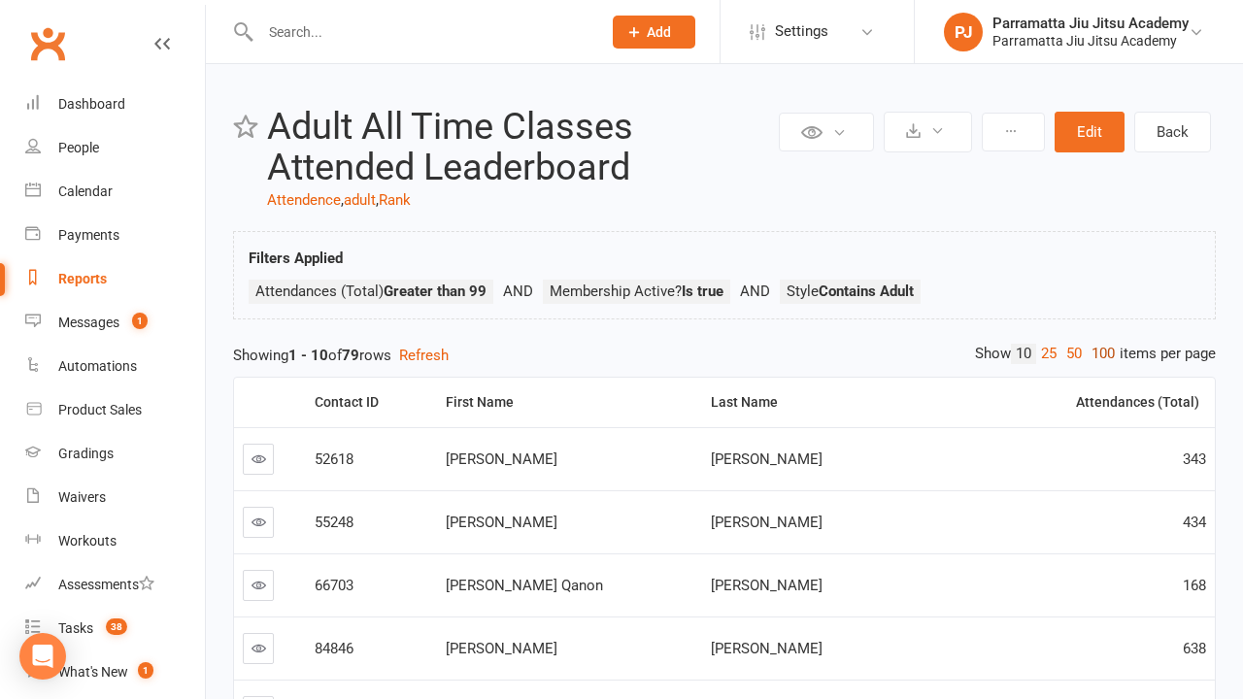
click at [1098, 353] on link "100" at bounding box center [1103, 354] width 33 height 20
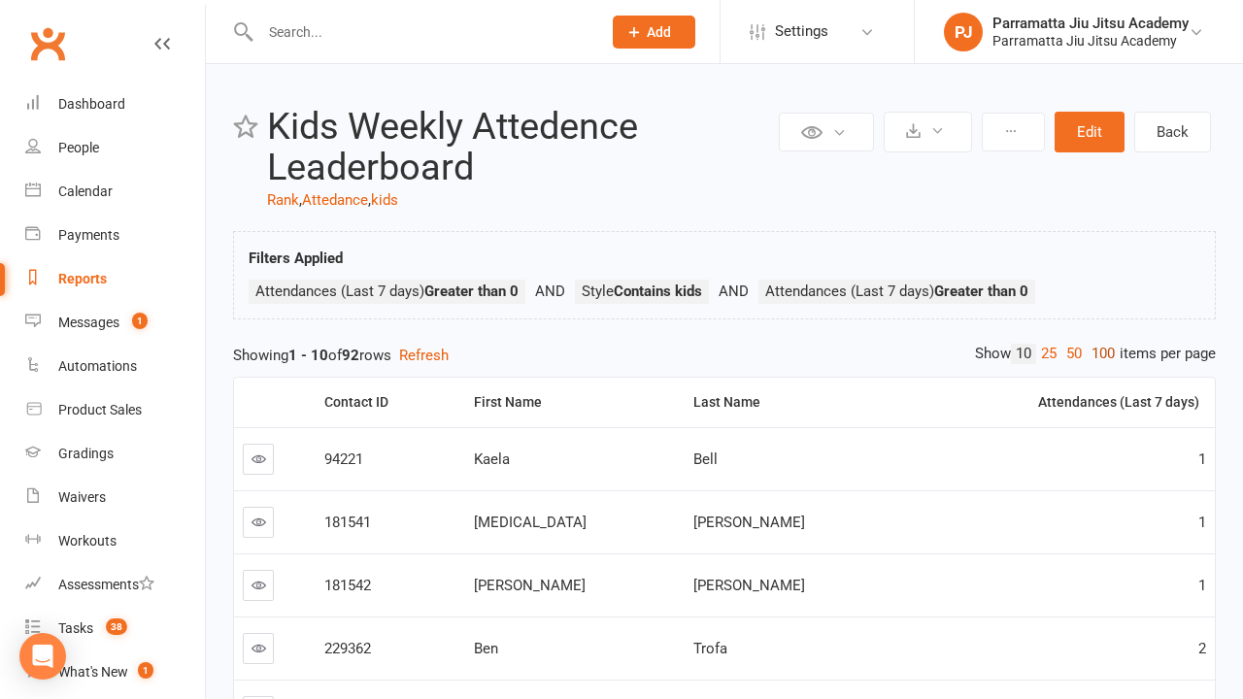
click at [1098, 353] on link "100" at bounding box center [1103, 354] width 33 height 20
